Goal: Task Accomplishment & Management: Manage account settings

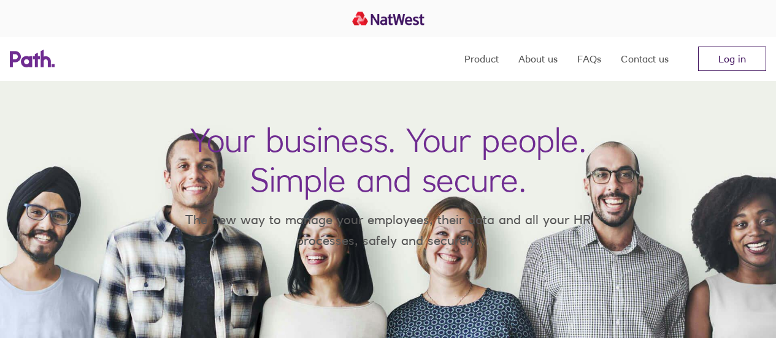
click at [738, 64] on link "Log in" at bounding box center [732, 59] width 68 height 25
click at [730, 56] on link "Log in" at bounding box center [732, 59] width 68 height 25
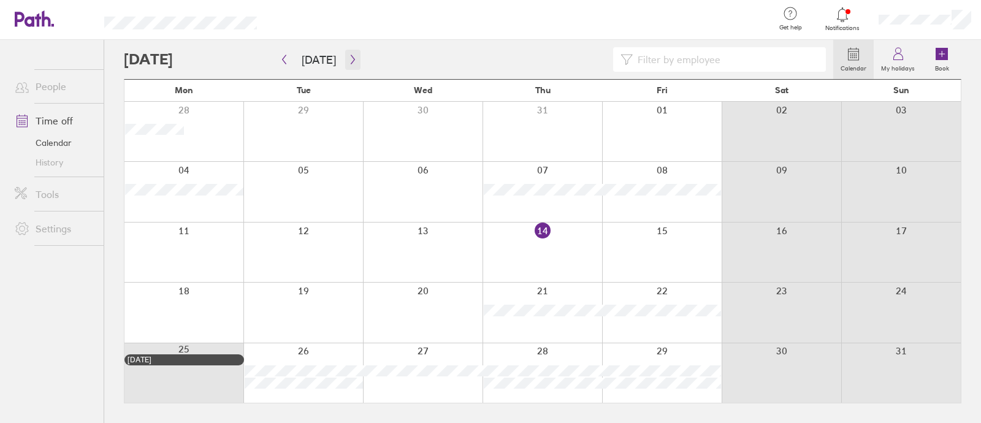
click at [352, 63] on icon "button" at bounding box center [352, 60] width 9 height 10
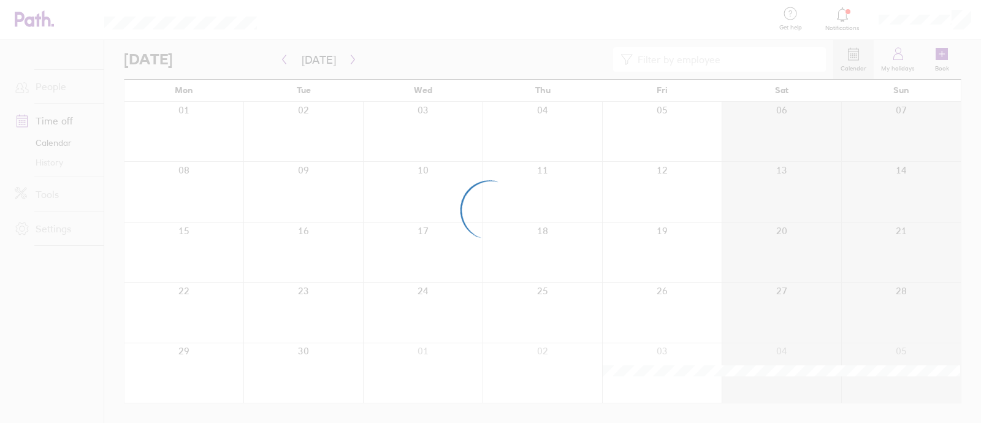
click at [349, 62] on div at bounding box center [490, 211] width 981 height 423
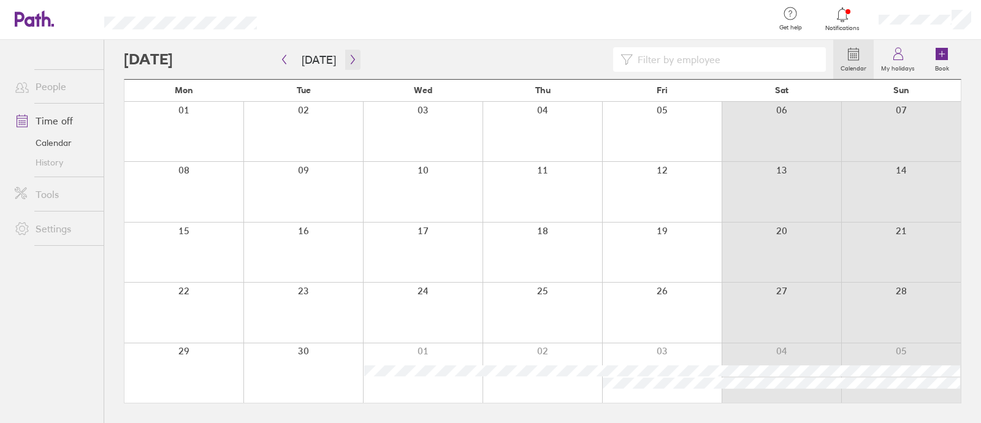
click at [348, 59] on icon "button" at bounding box center [352, 60] width 9 height 10
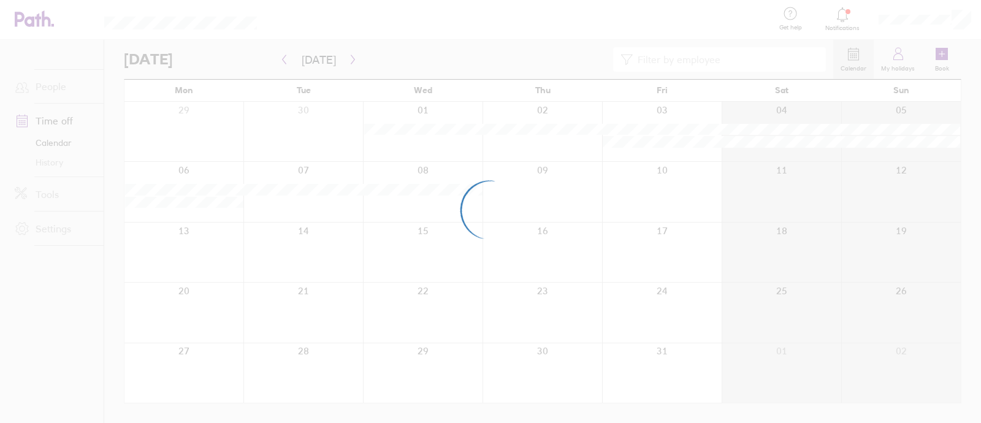
click at [350, 59] on div at bounding box center [490, 211] width 981 height 423
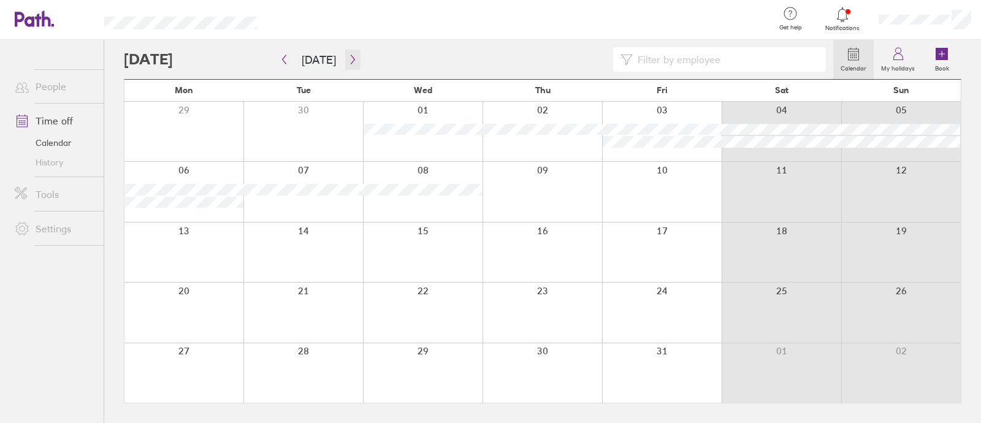
click at [350, 59] on icon "button" at bounding box center [352, 60] width 9 height 10
click at [350, 62] on icon "button" at bounding box center [352, 60] width 9 height 10
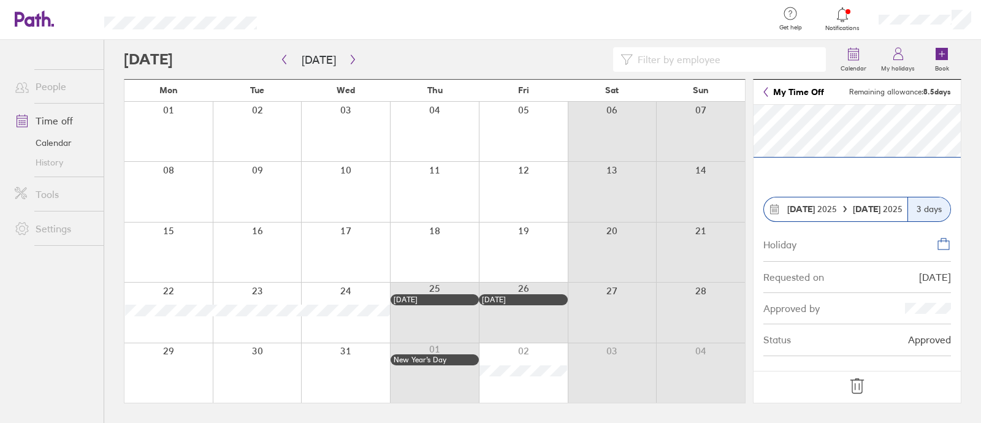
click at [858, 388] on icon at bounding box center [857, 386] width 20 height 20
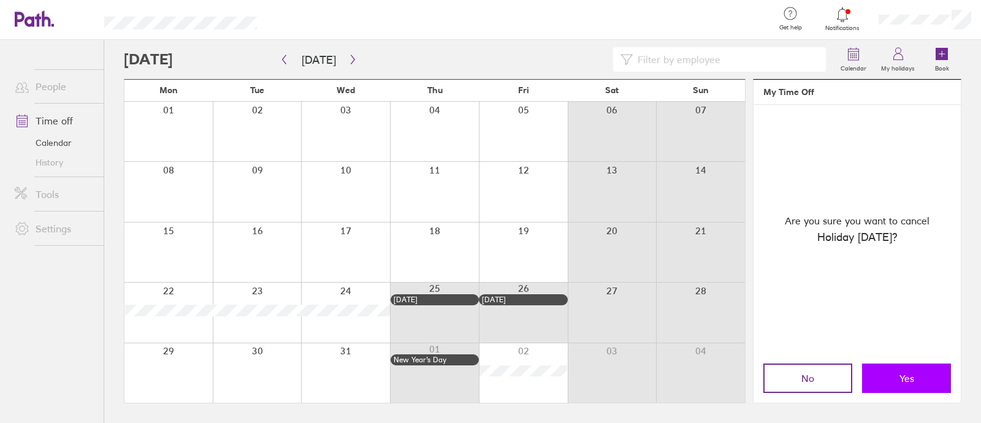
click at [896, 381] on button "Yes" at bounding box center [906, 378] width 89 height 29
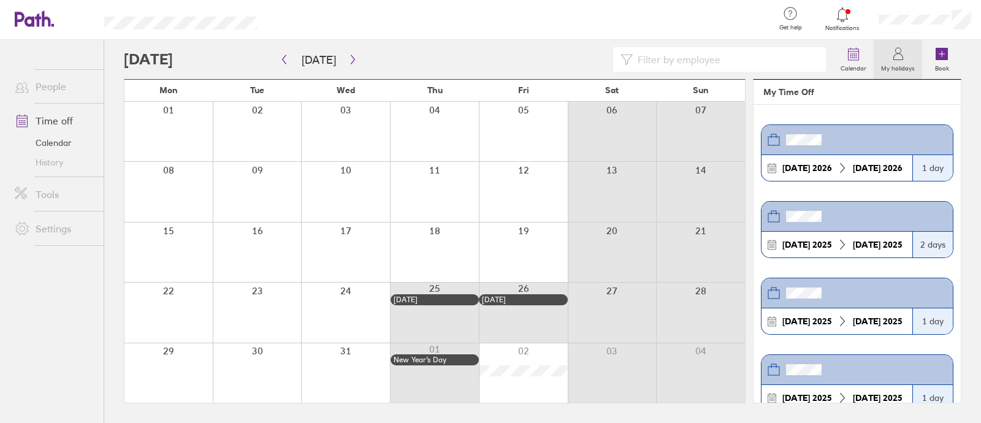
click at [161, 299] on div at bounding box center [168, 312] width 88 height 59
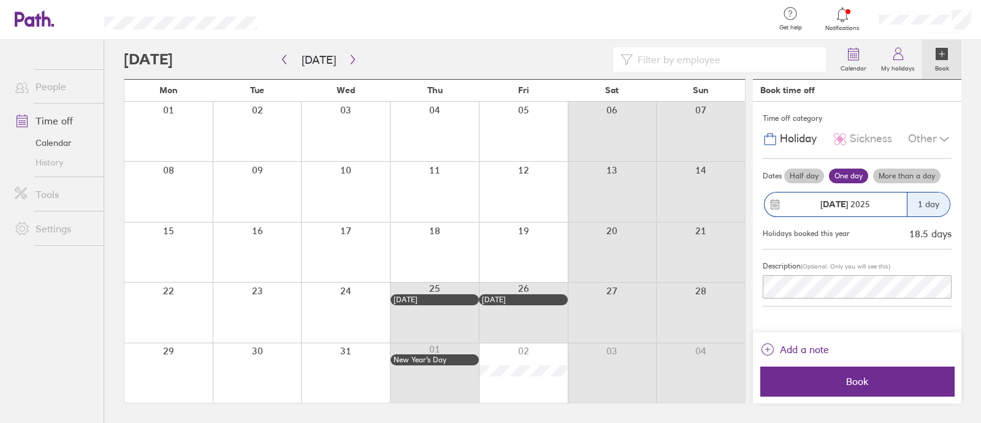
click at [896, 178] on label "More than a day" at bounding box center [906, 176] width 67 height 15
click at [0, 0] on input "More than a day" at bounding box center [0, 0] width 0 height 0
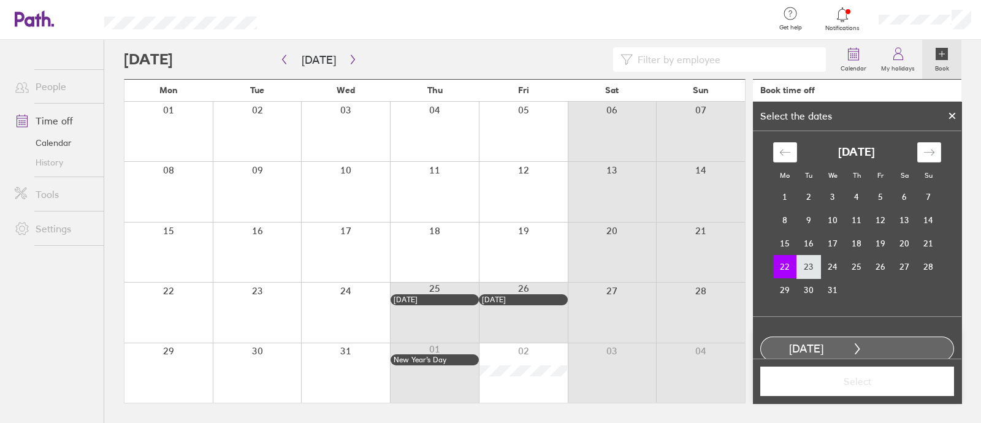
click at [804, 266] on td "23" at bounding box center [809, 266] width 24 height 23
click at [857, 385] on span "Select" at bounding box center [857, 381] width 177 height 11
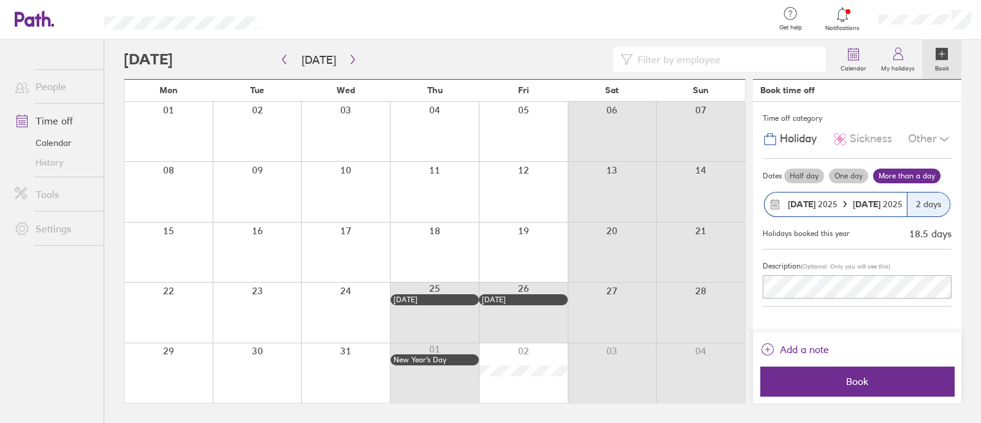
click at [857, 385] on span "Book" at bounding box center [857, 381] width 177 height 11
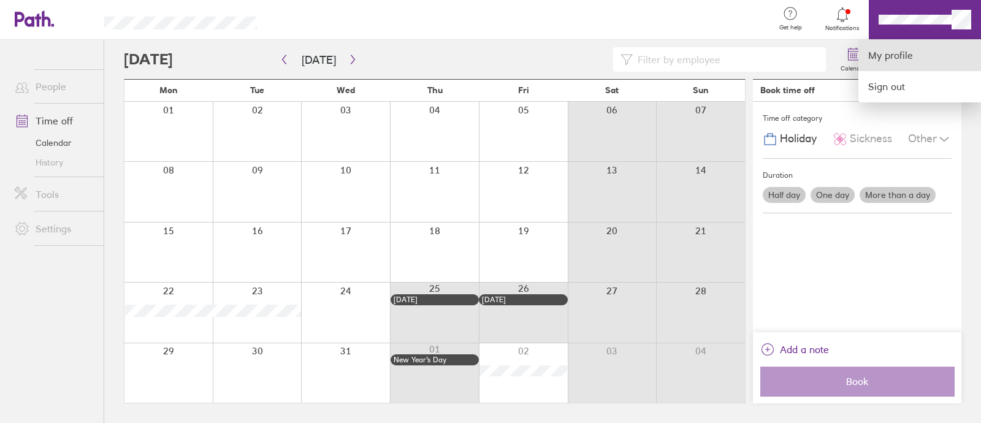
click at [888, 50] on link "My profile" at bounding box center [919, 55] width 123 height 31
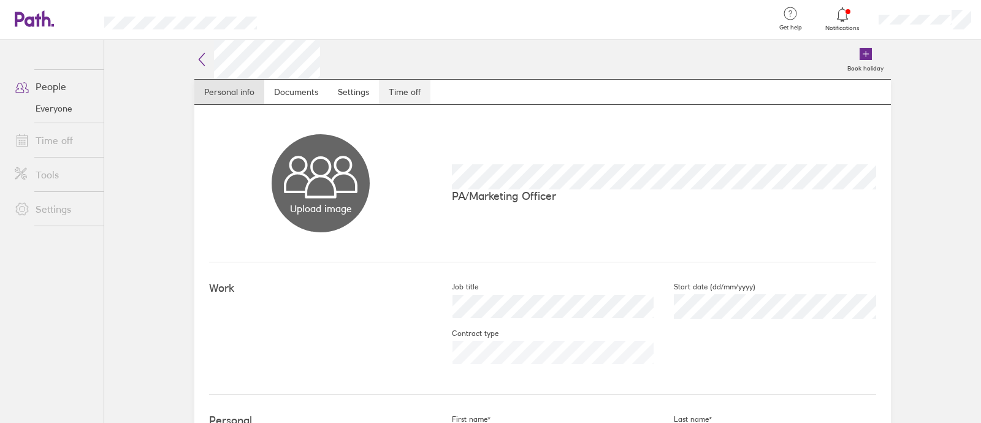
click at [402, 93] on link "Time off" at bounding box center [405, 92] width 52 height 25
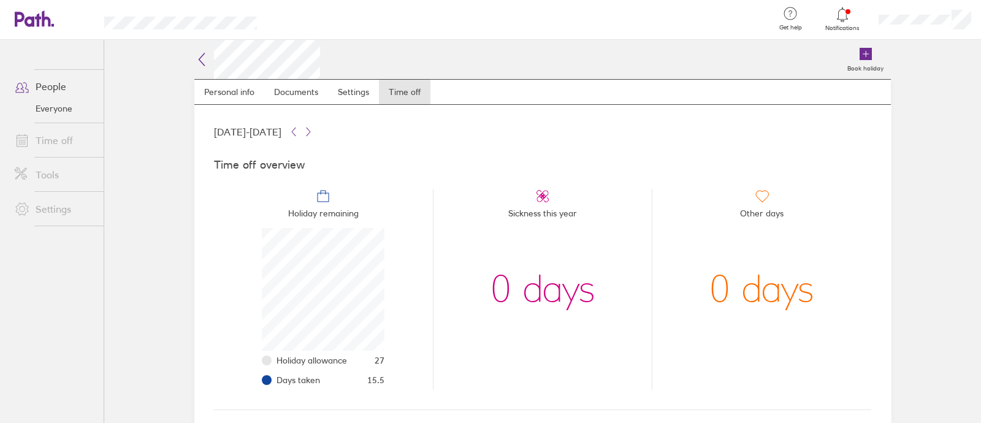
click at [56, 149] on link "Time off" at bounding box center [54, 140] width 99 height 25
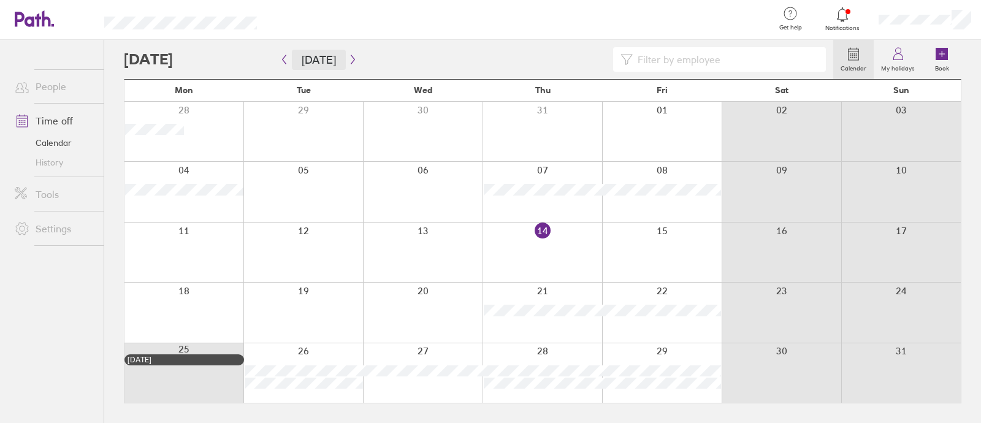
click at [330, 62] on button "Today" at bounding box center [319, 60] width 54 height 20
click at [846, 55] on link "Calendar" at bounding box center [853, 59] width 40 height 39
click at [359, 60] on div at bounding box center [478, 59] width 709 height 25
click at [350, 61] on icon "button" at bounding box center [352, 60] width 9 height 10
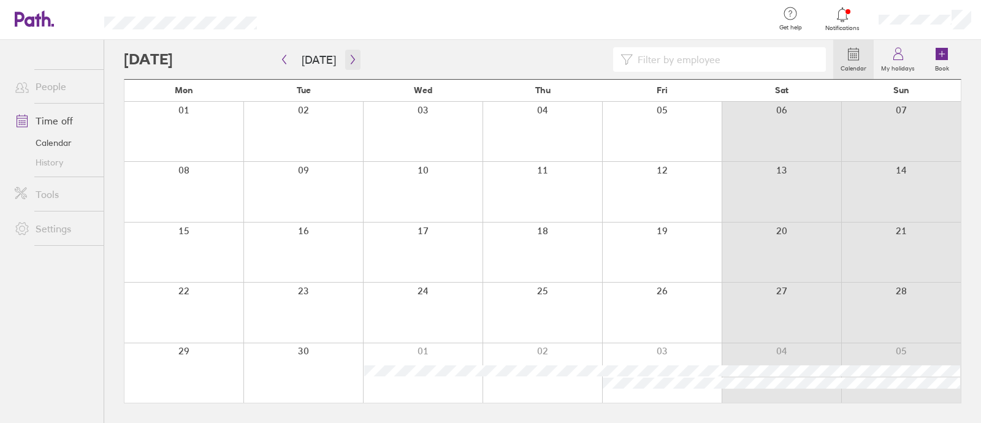
click at [350, 62] on icon "button" at bounding box center [352, 60] width 9 height 10
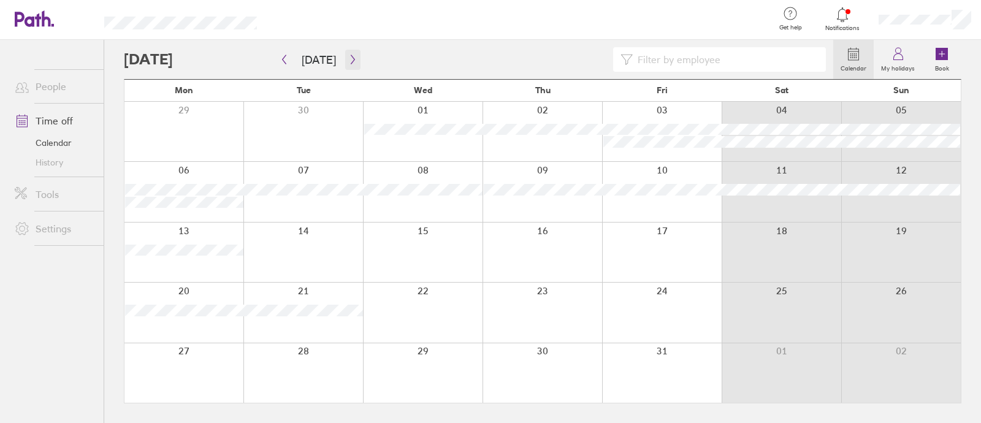
click at [350, 62] on icon "button" at bounding box center [352, 60] width 9 height 10
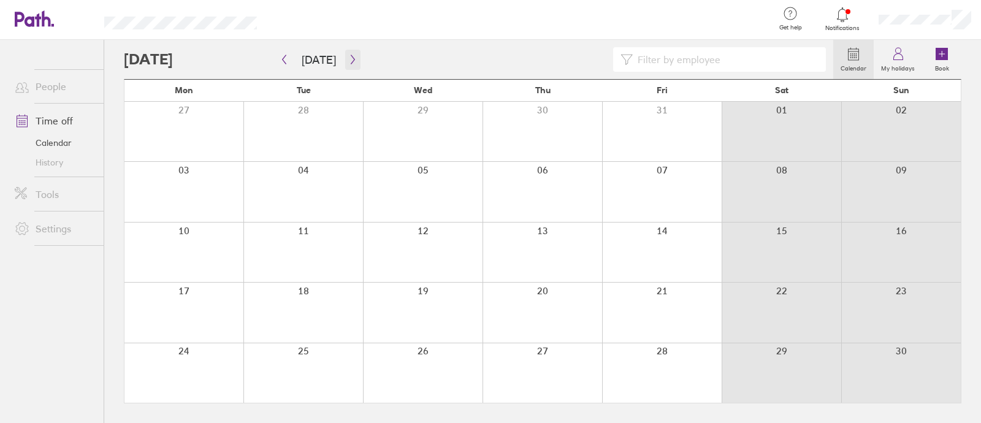
click at [350, 62] on icon "button" at bounding box center [352, 60] width 9 height 10
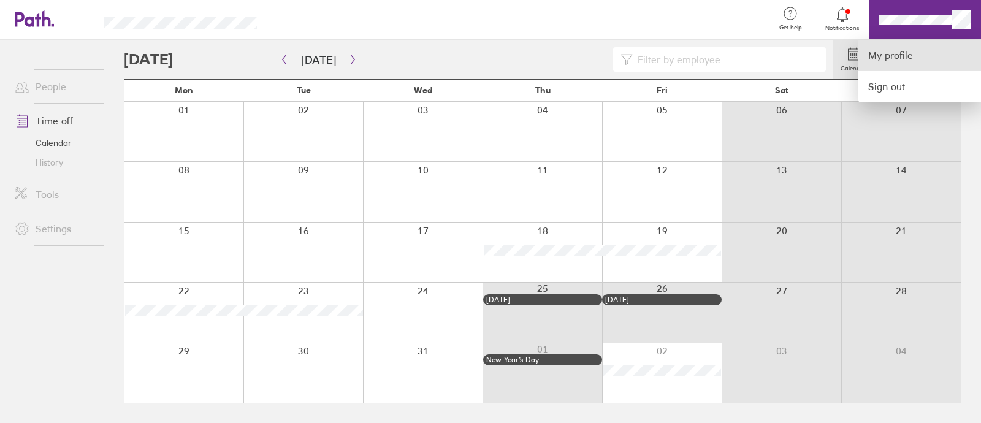
click at [904, 59] on link "My profile" at bounding box center [919, 55] width 123 height 31
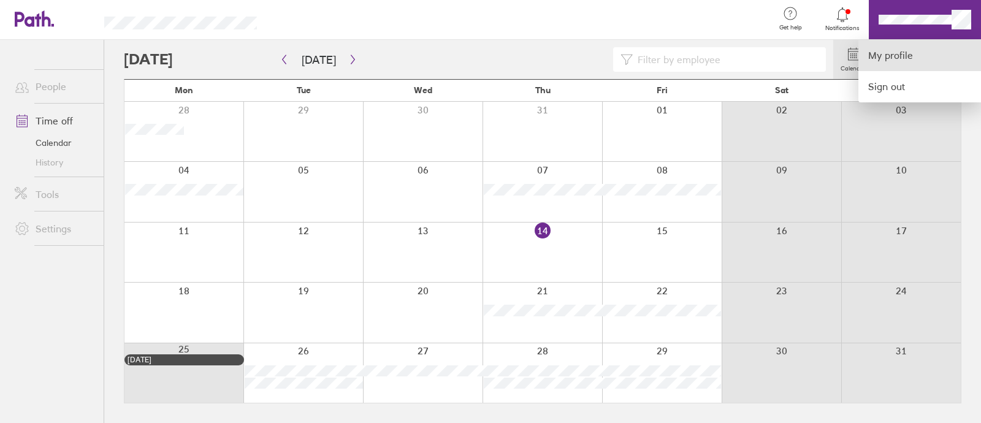
click at [916, 58] on link "My profile" at bounding box center [919, 55] width 123 height 31
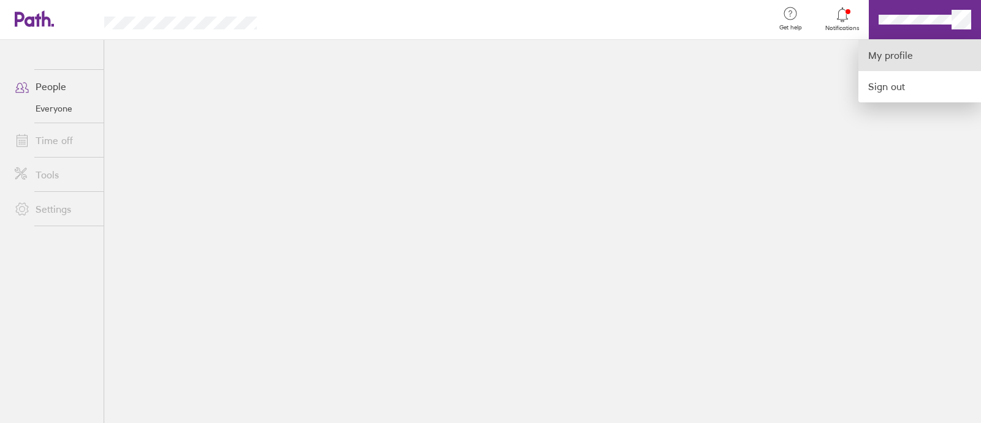
click at [881, 55] on link "My profile" at bounding box center [919, 55] width 123 height 31
click at [906, 56] on link "My profile" at bounding box center [919, 55] width 123 height 31
click at [907, 50] on link "My profile" at bounding box center [919, 55] width 123 height 31
click at [903, 54] on link "My profile" at bounding box center [919, 55] width 123 height 31
click at [896, 64] on link "My profile" at bounding box center [919, 55] width 123 height 31
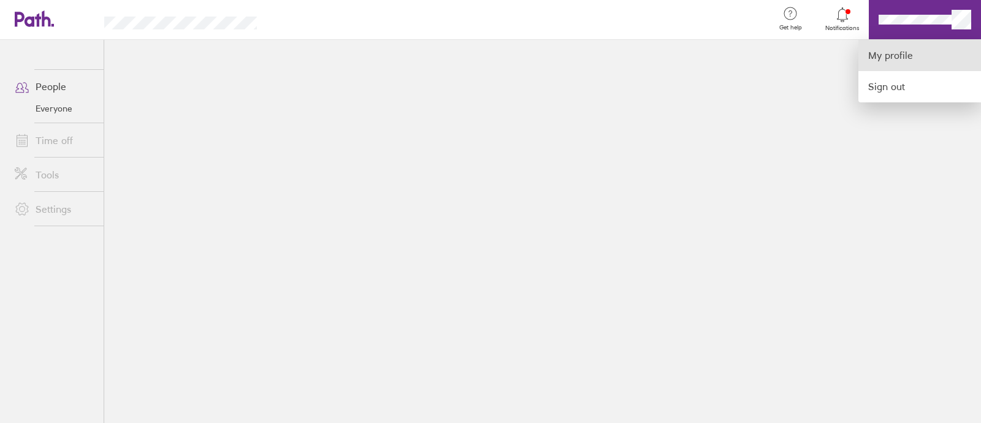
click at [896, 64] on link "My profile" at bounding box center [919, 55] width 123 height 31
click at [440, 137] on div at bounding box center [490, 211] width 981 height 423
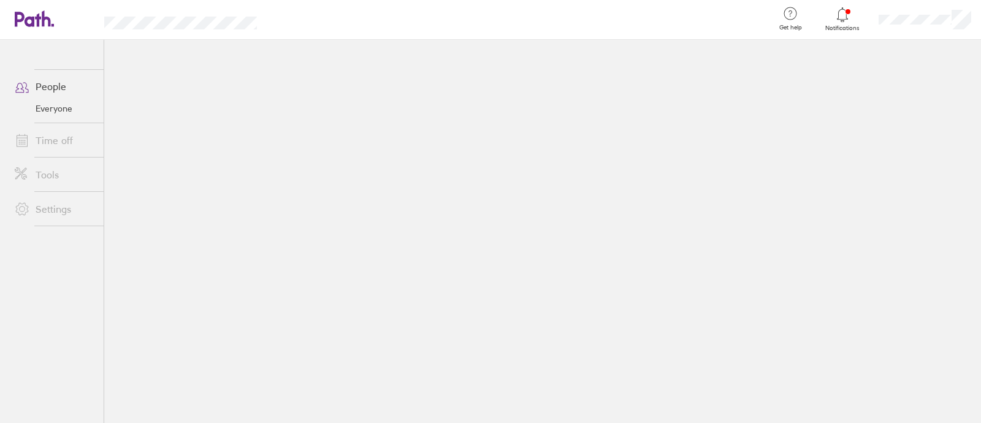
click at [38, 15] on icon at bounding box center [28, 19] width 26 height 15
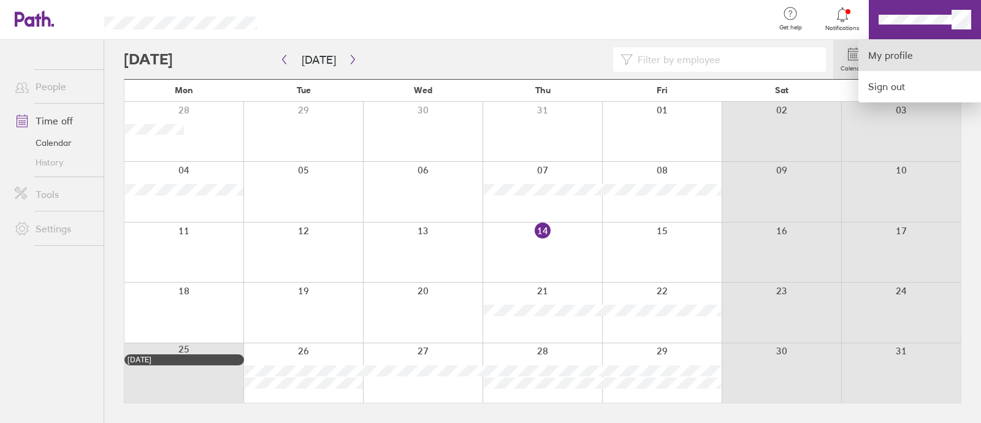
click at [895, 62] on link "My profile" at bounding box center [919, 55] width 123 height 31
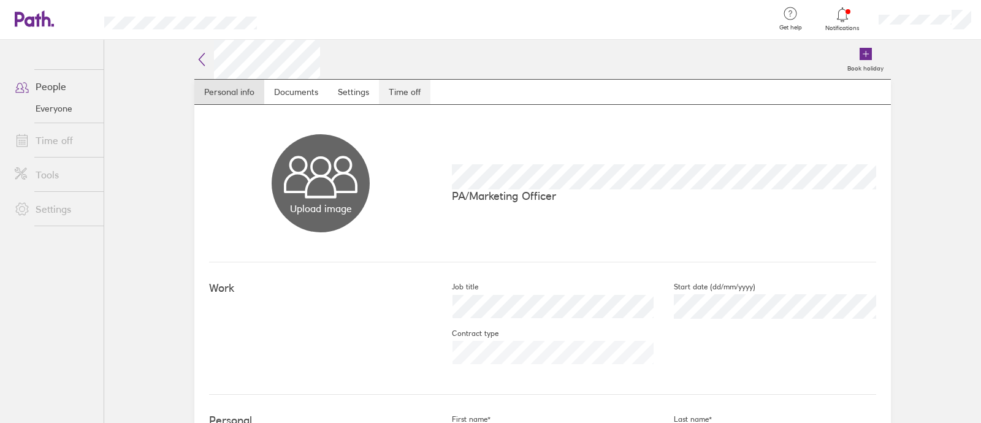
click at [391, 88] on link "Time off" at bounding box center [405, 92] width 52 height 25
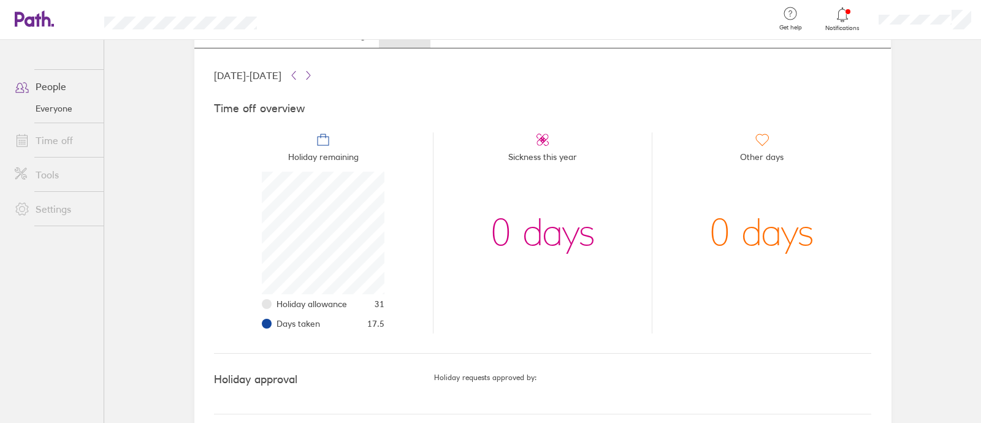
scroll to position [67, 0]
